Goal: Task Accomplishment & Management: Complete application form

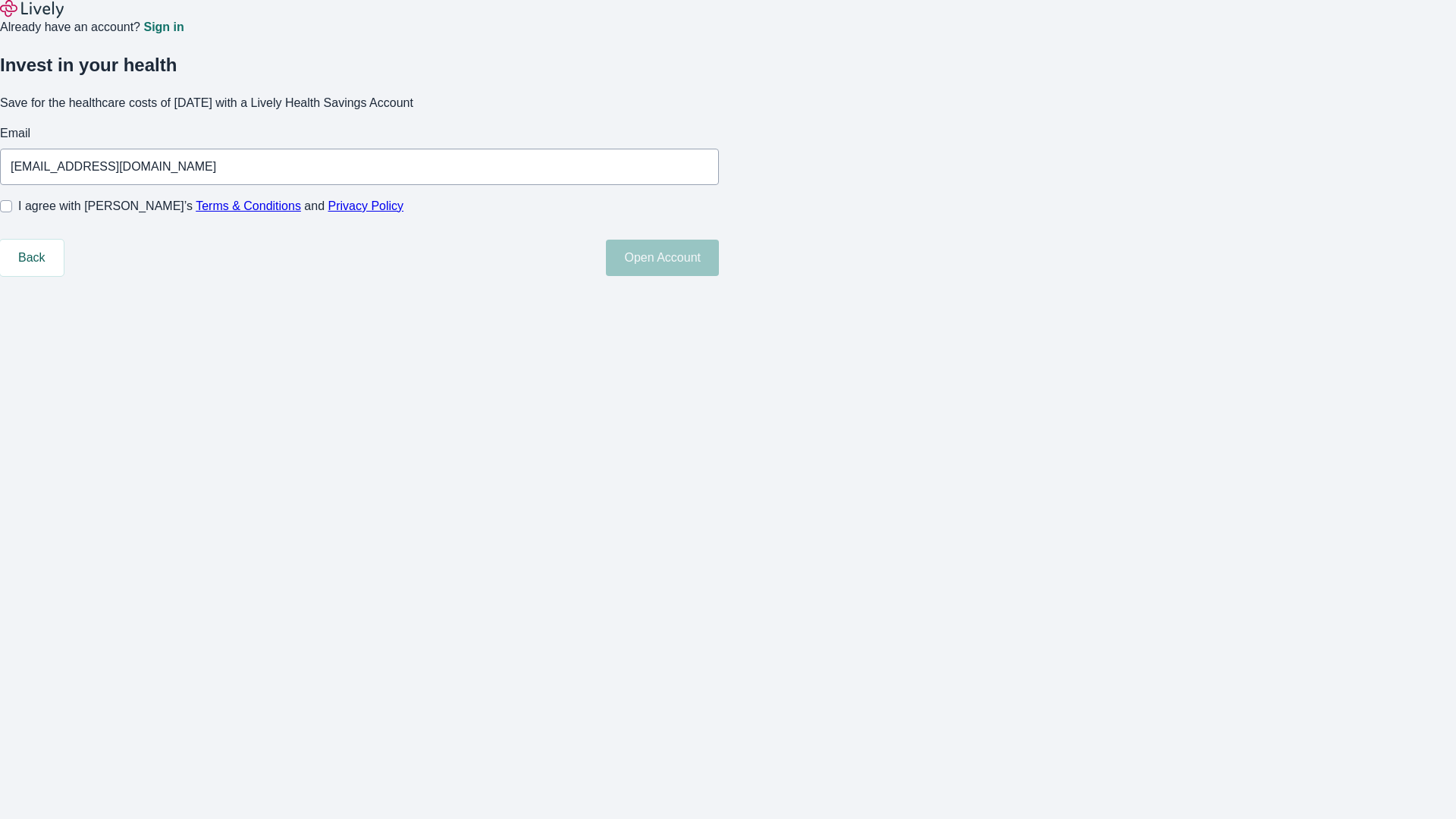
click at [12, 213] on input "I agree with Lively’s Terms & Conditions and Privacy Policy" at bounding box center [6, 206] width 12 height 12
checkbox input "true"
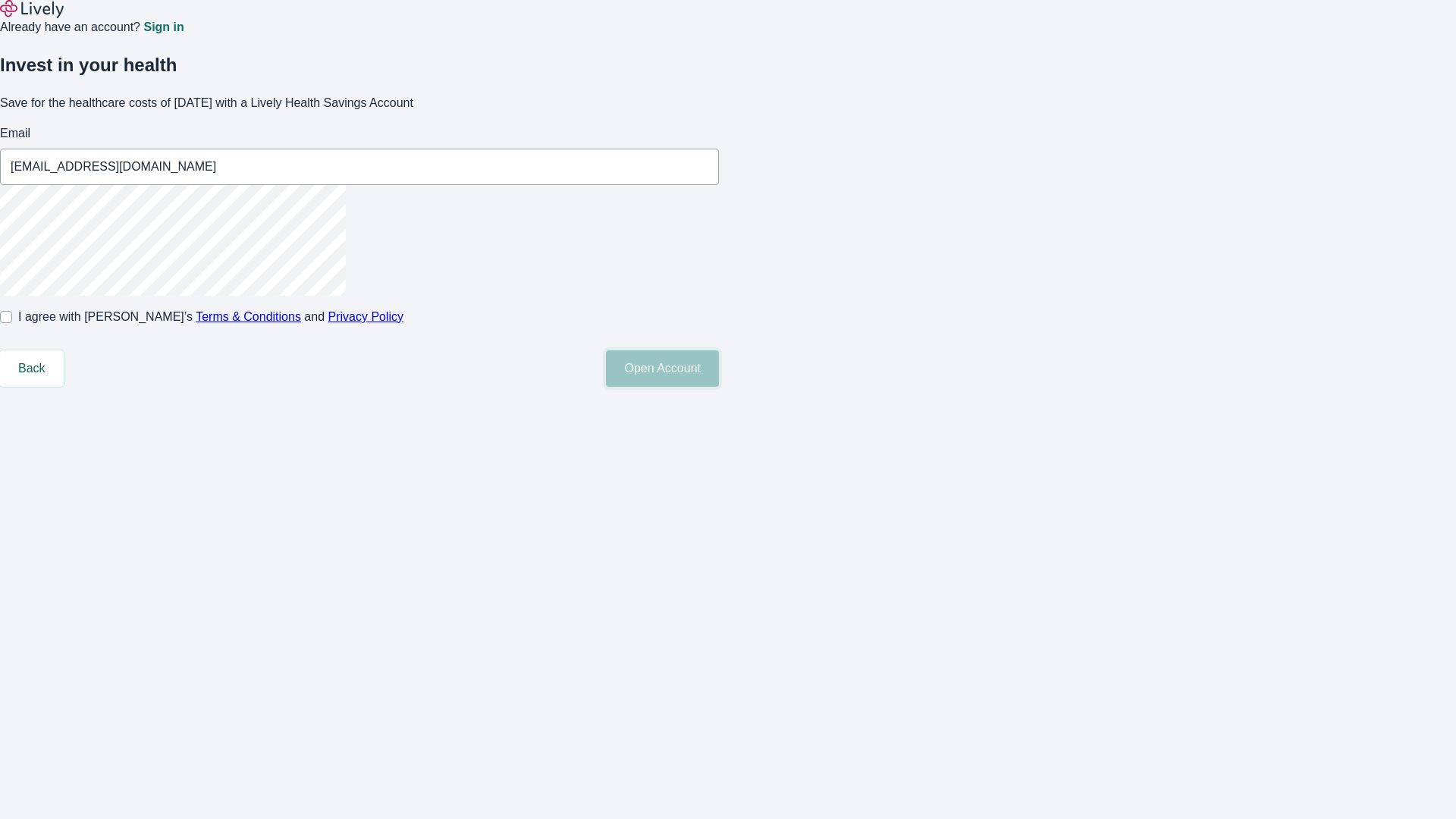
click at [719, 387] on button "Open Account" at bounding box center [663, 369] width 113 height 36
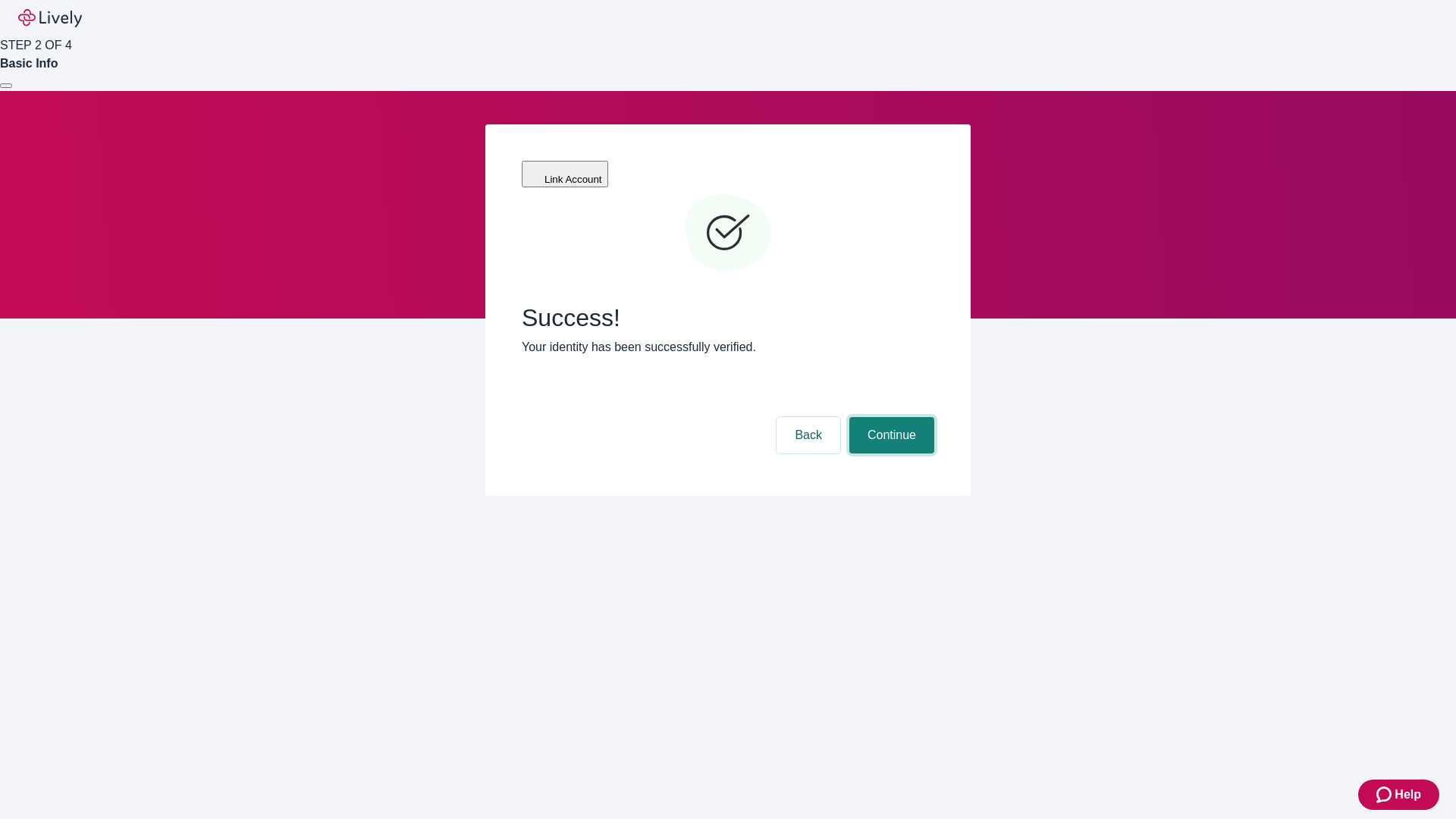
click at [890, 417] on button "Continue" at bounding box center [891, 436] width 85 height 36
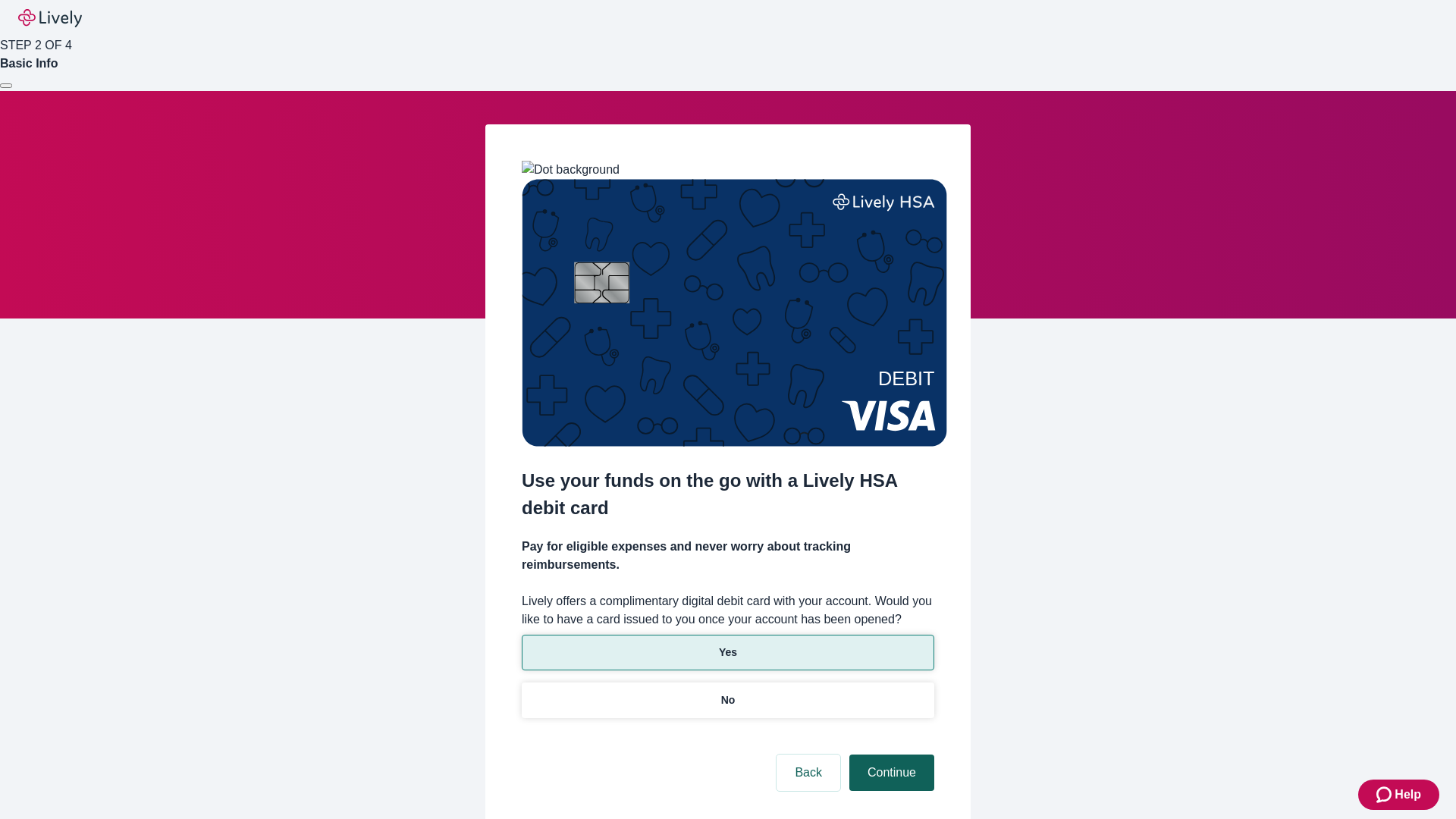
click at [728, 645] on p "Yes" at bounding box center [728, 652] width 18 height 16
click at [890, 755] on button "Continue" at bounding box center [891, 773] width 85 height 36
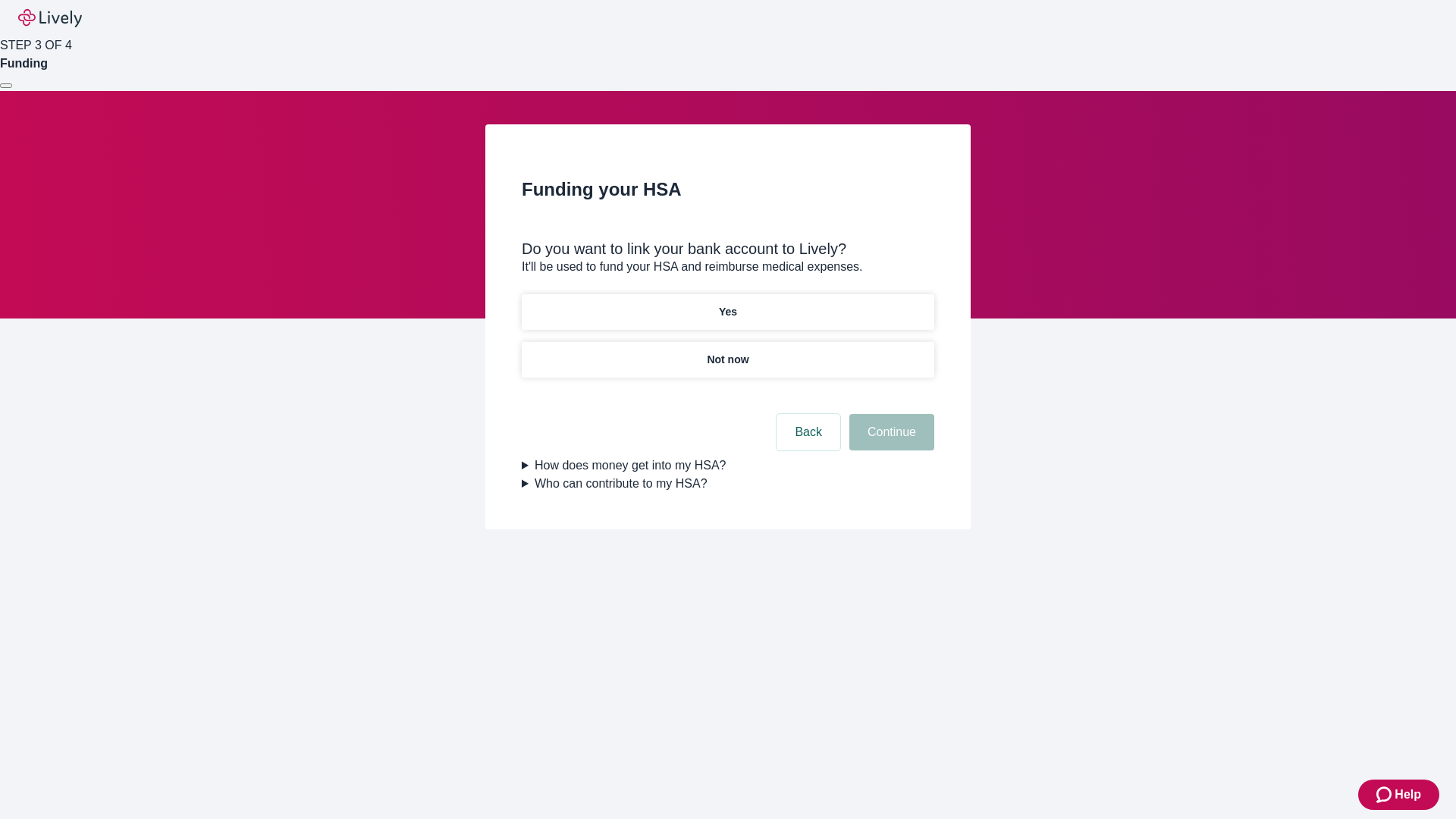
click at [728, 352] on p "Not now" at bounding box center [728, 360] width 42 height 16
click at [890, 442] on button "Continue" at bounding box center [891, 432] width 85 height 36
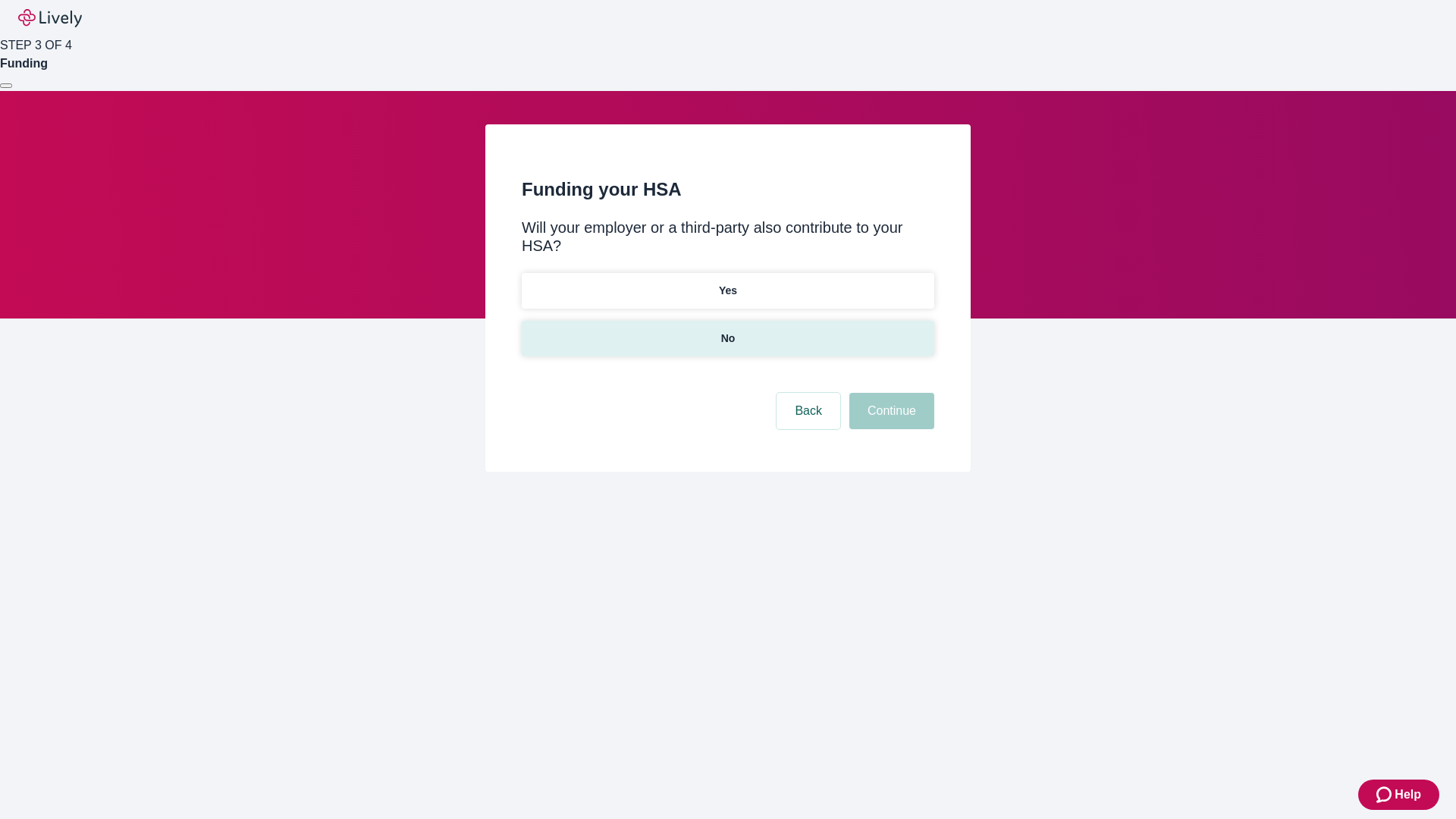
click at [728, 331] on p "No" at bounding box center [728, 338] width 15 height 16
click at [890, 393] on button "Continue" at bounding box center [891, 411] width 85 height 36
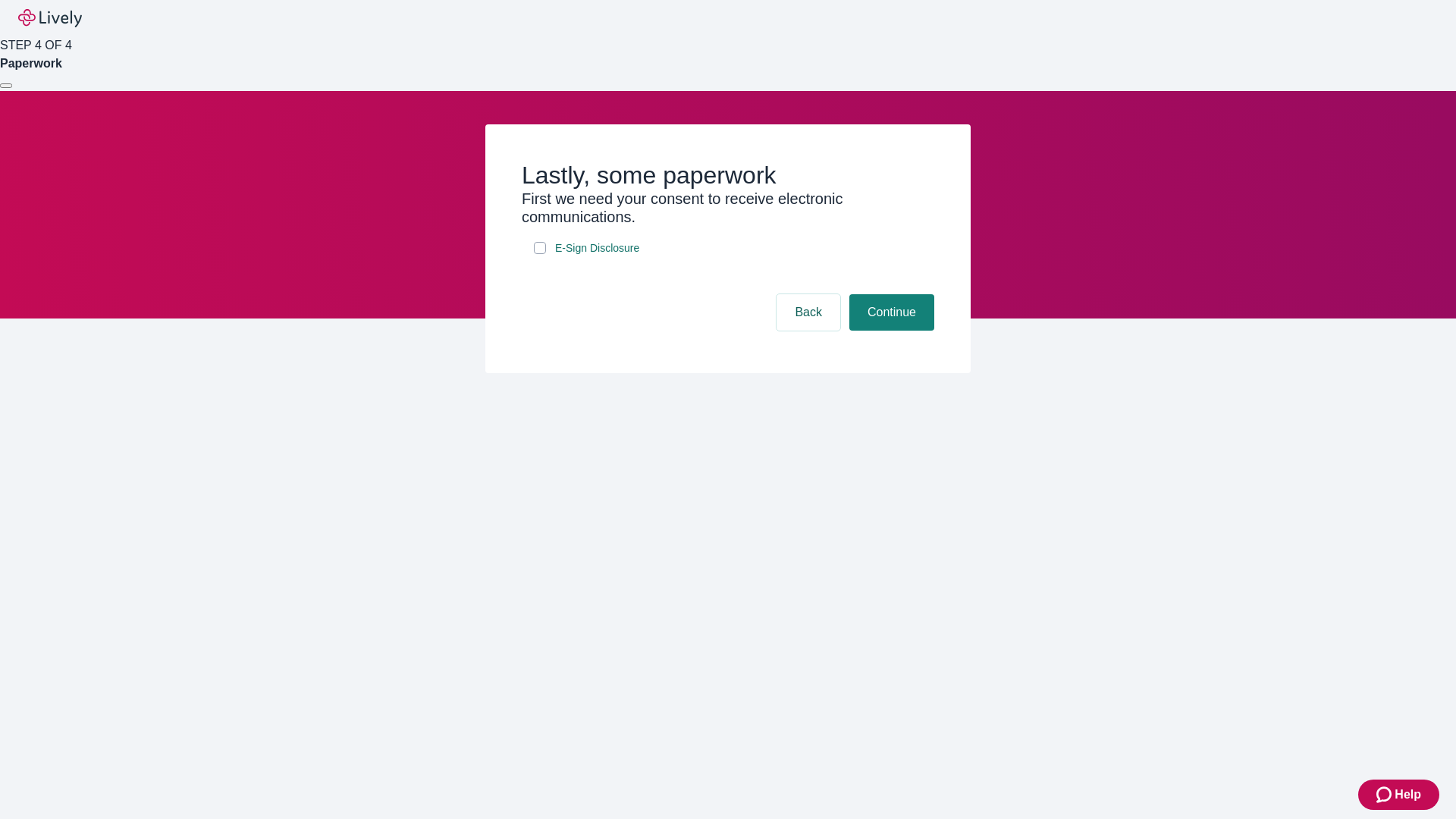
click at [540, 254] on input "E-Sign Disclosure" at bounding box center [540, 248] width 12 height 12
checkbox input "true"
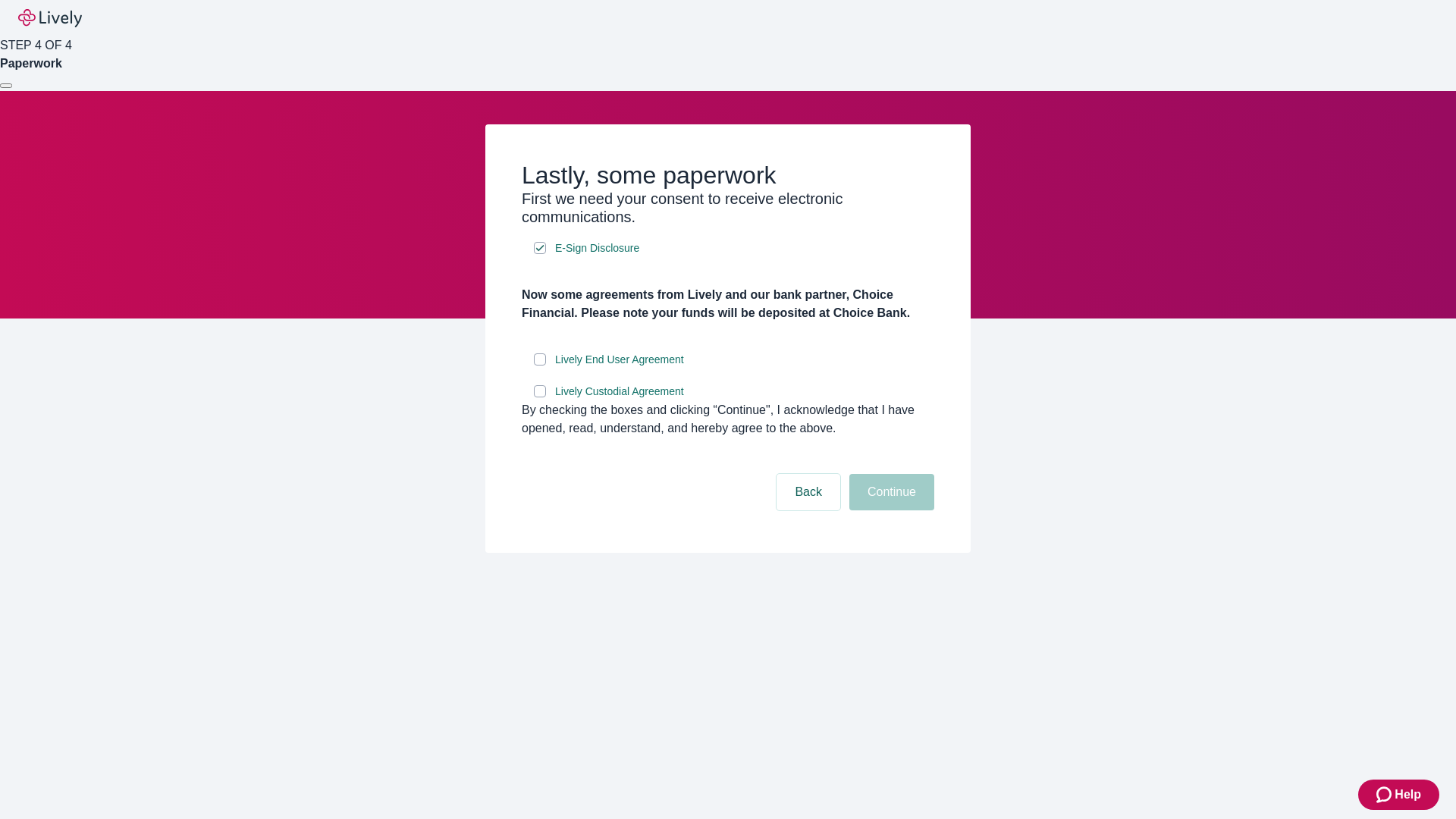
click at [540, 365] on input "Lively End User Agreement" at bounding box center [540, 359] width 12 height 12
checkbox input "true"
click at [540, 397] on input "Lively Custodial Agreement" at bounding box center [540, 391] width 12 height 12
checkbox input "true"
click at [890, 510] on button "Continue" at bounding box center [891, 492] width 85 height 36
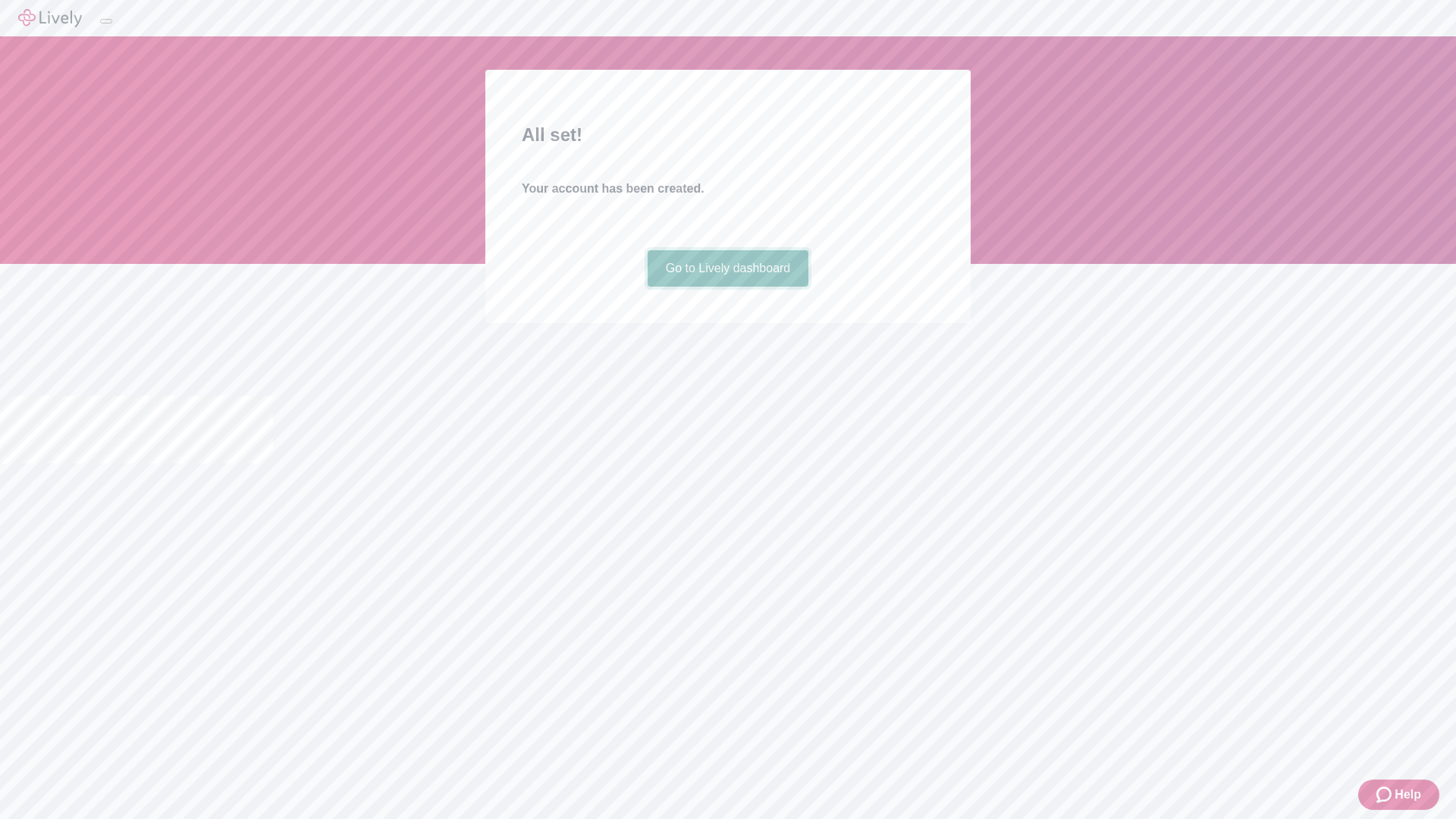
click at [728, 287] on link "Go to Lively dashboard" at bounding box center [728, 269] width 161 height 36
